Goal: Check status: Check status

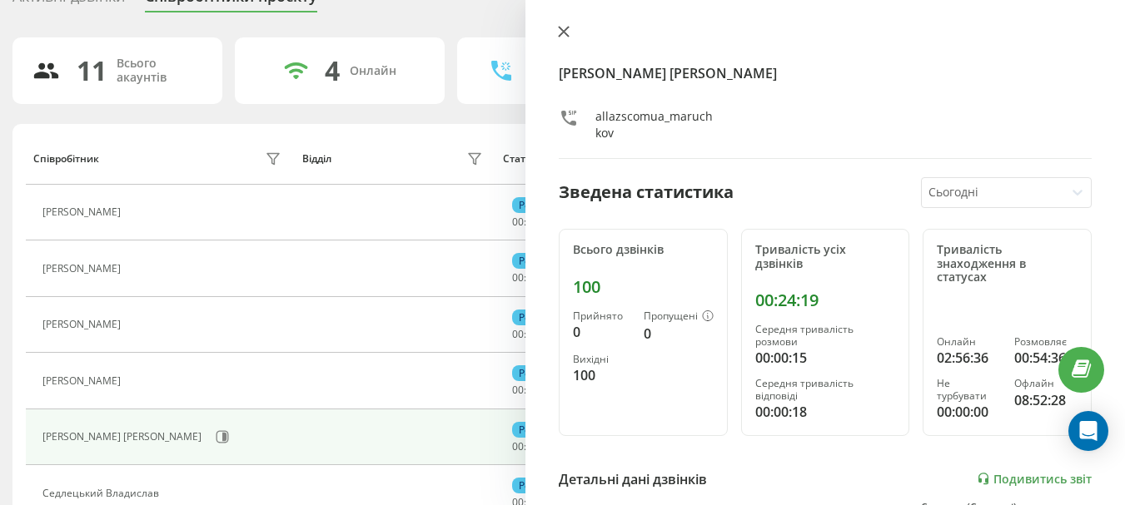
click at [567, 30] on icon at bounding box center [564, 32] width 12 height 12
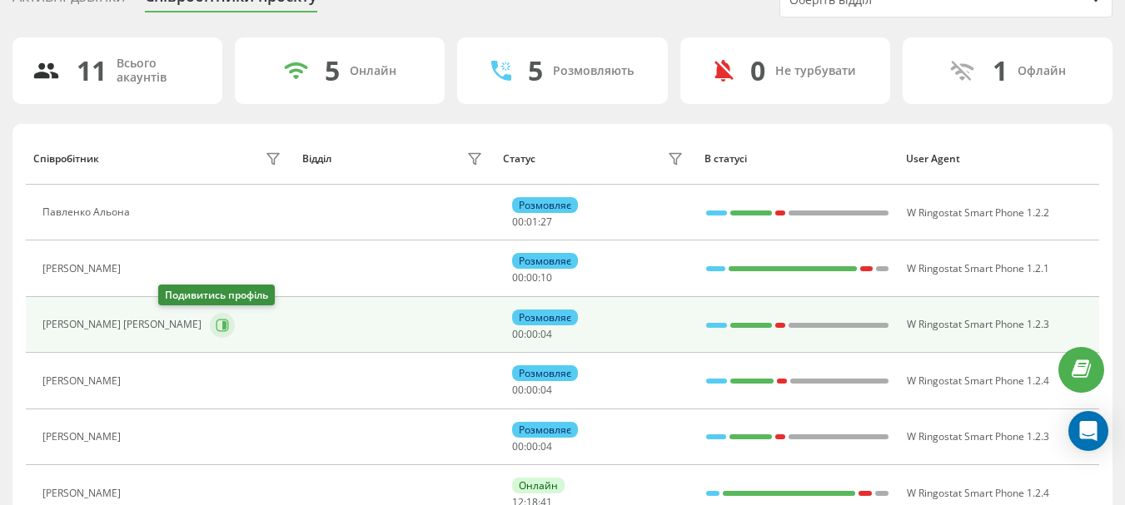
click at [216, 324] on icon at bounding box center [222, 325] width 13 height 13
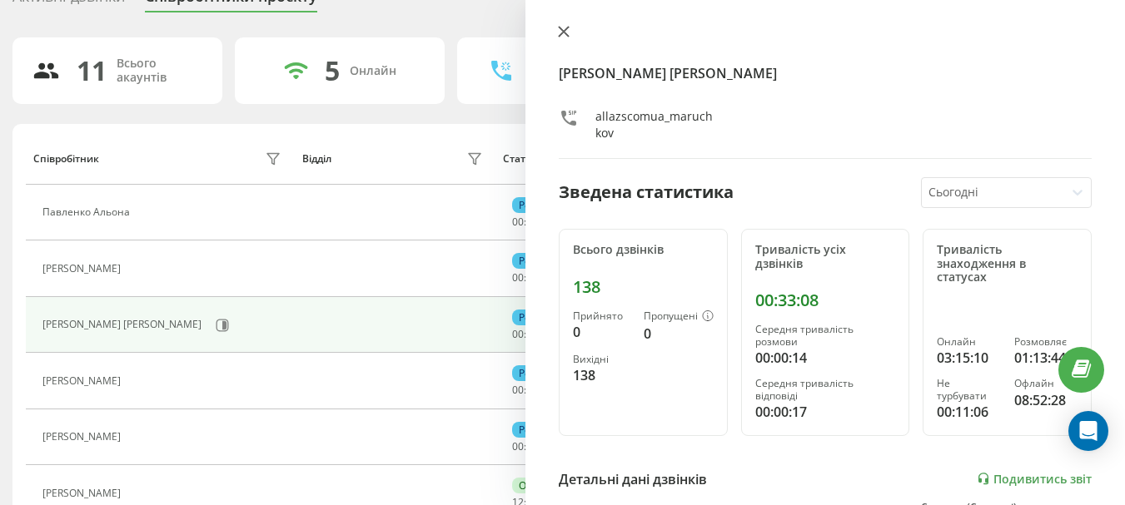
click at [564, 32] on icon at bounding box center [564, 32] width 10 height 10
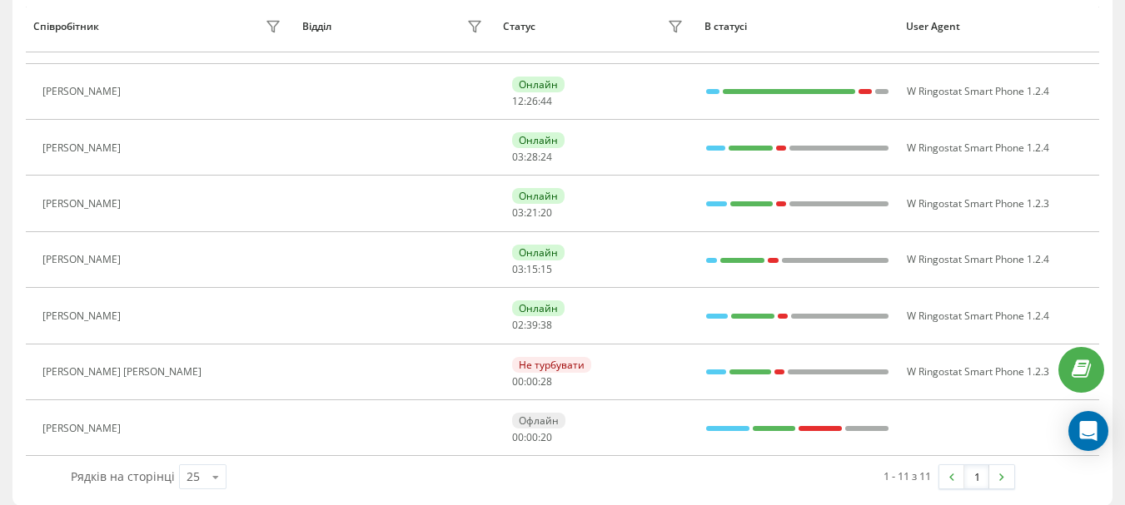
scroll to position [439, 0]
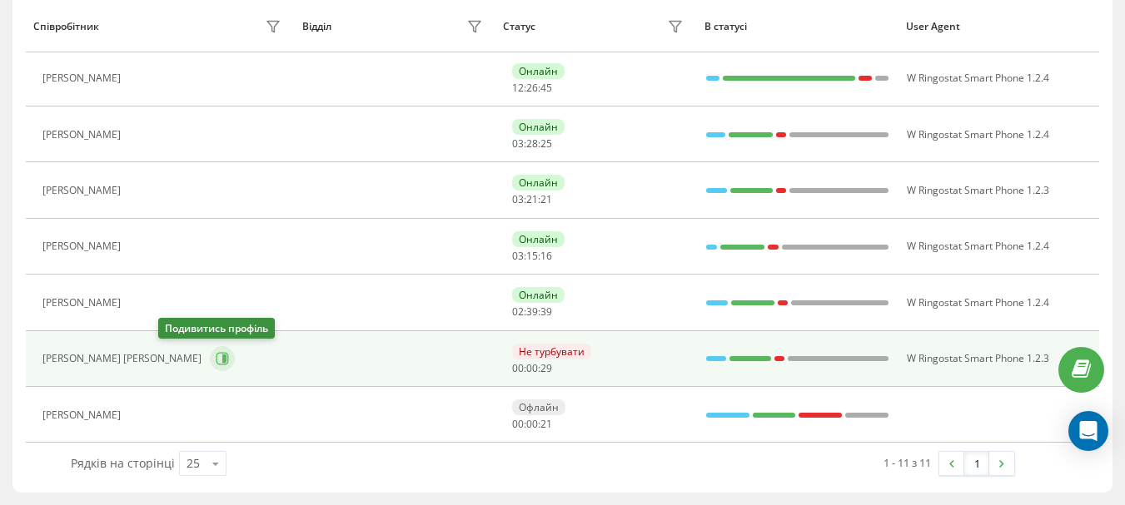
click at [216, 356] on icon at bounding box center [222, 359] width 12 height 12
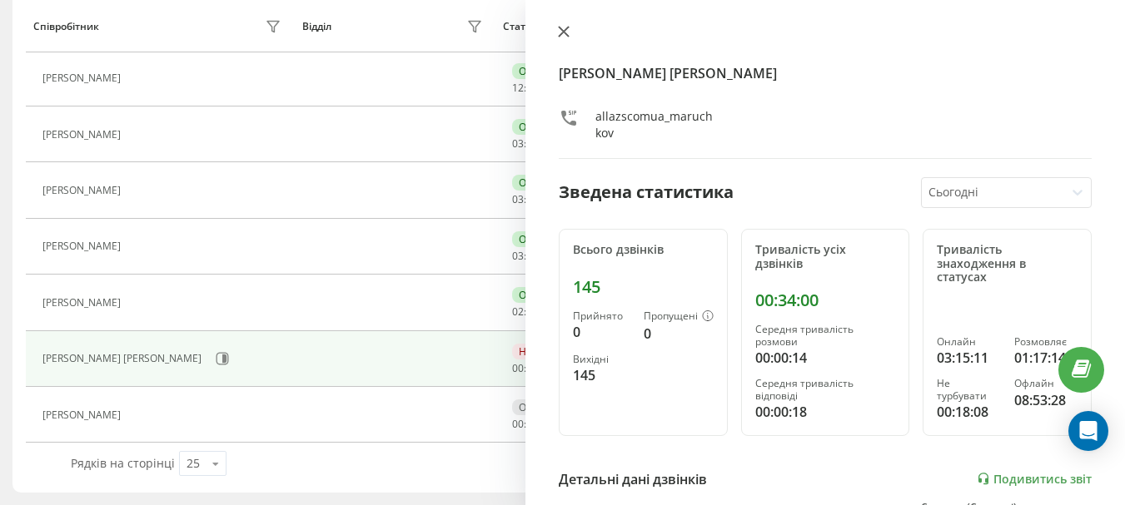
click at [567, 34] on icon at bounding box center [564, 32] width 10 height 10
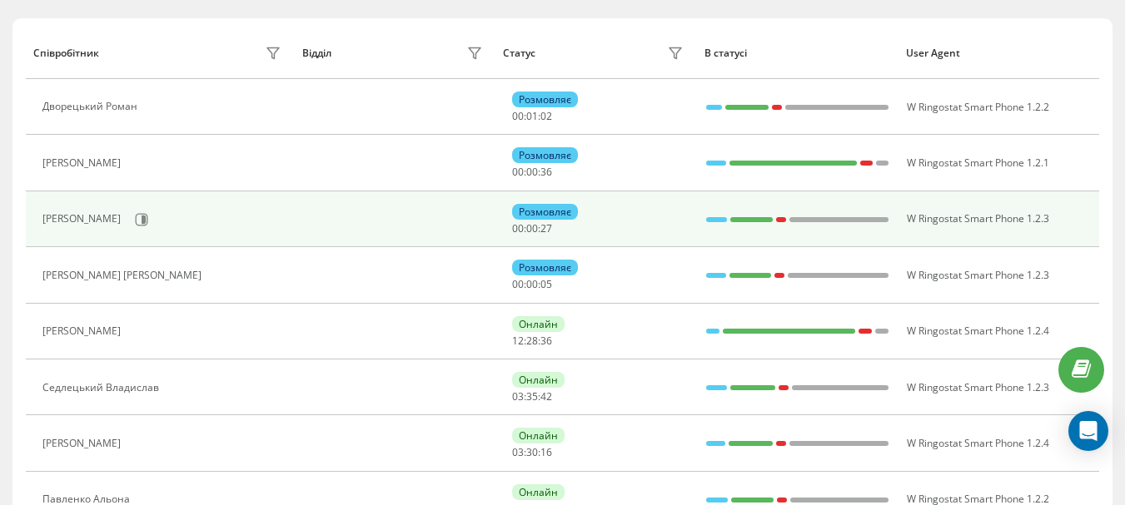
scroll to position [268, 0]
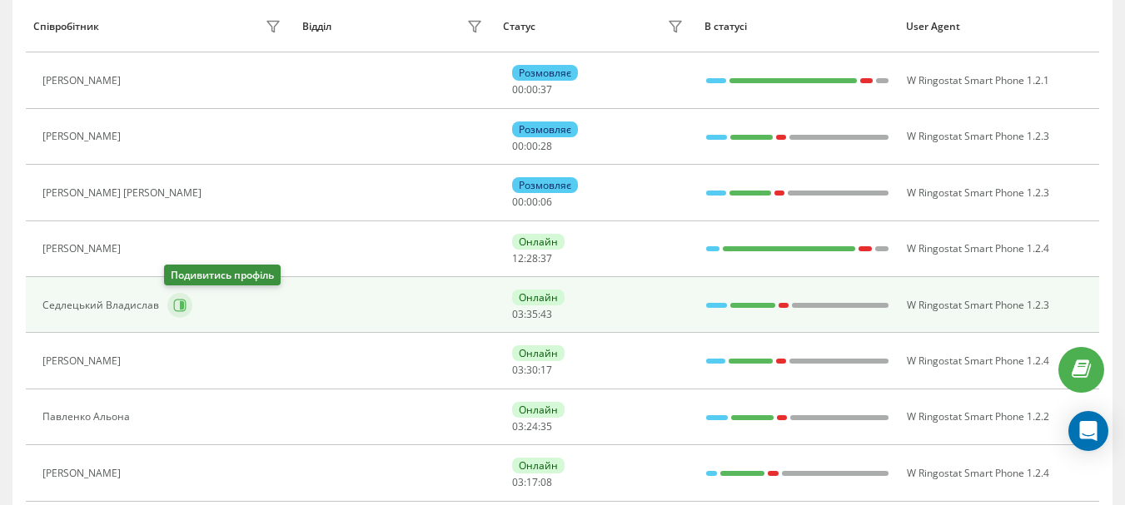
click at [174, 305] on icon at bounding box center [180, 305] width 12 height 12
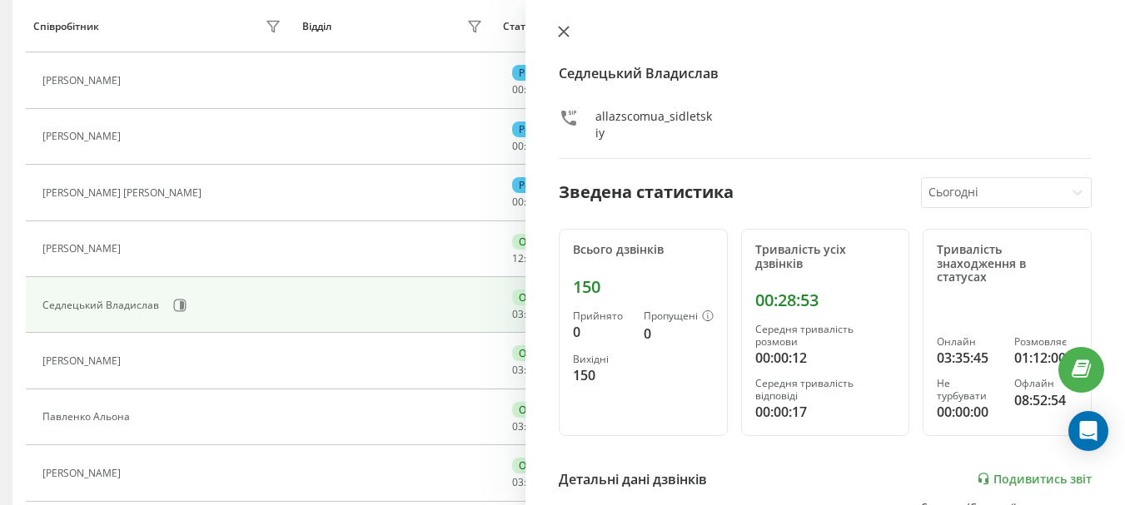
click at [565, 30] on icon at bounding box center [564, 32] width 10 height 10
